Goal: Task Accomplishment & Management: Manage account settings

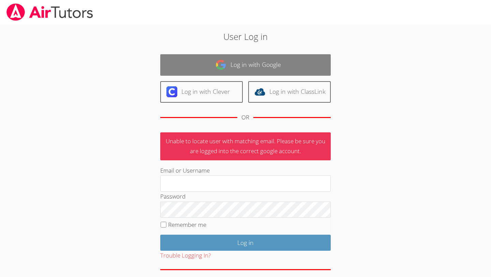
click at [295, 69] on link "Log in with Google" at bounding box center [245, 64] width 170 height 21
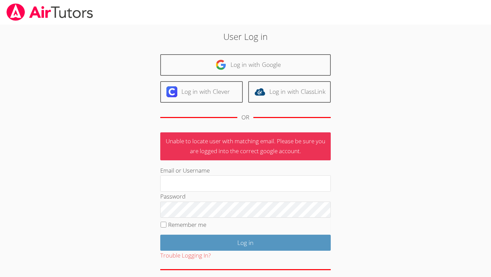
scroll to position [27, 0]
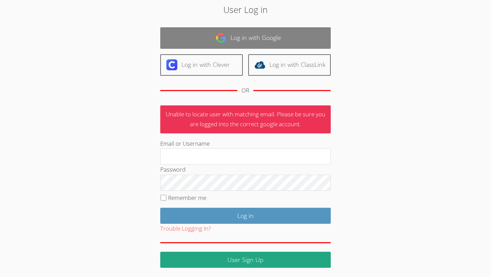
click at [253, 40] on link "Log in with Google" at bounding box center [245, 37] width 170 height 21
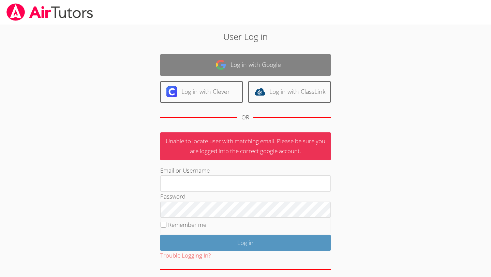
click at [229, 64] on link "Log in with Google" at bounding box center [245, 64] width 170 height 21
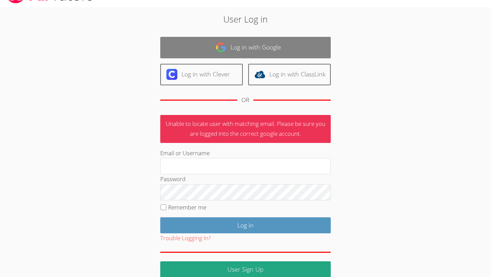
scroll to position [27, 0]
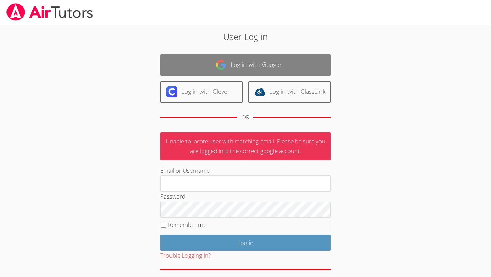
click at [245, 66] on link "Log in with Google" at bounding box center [245, 64] width 170 height 21
